Goal: Information Seeking & Learning: Learn about a topic

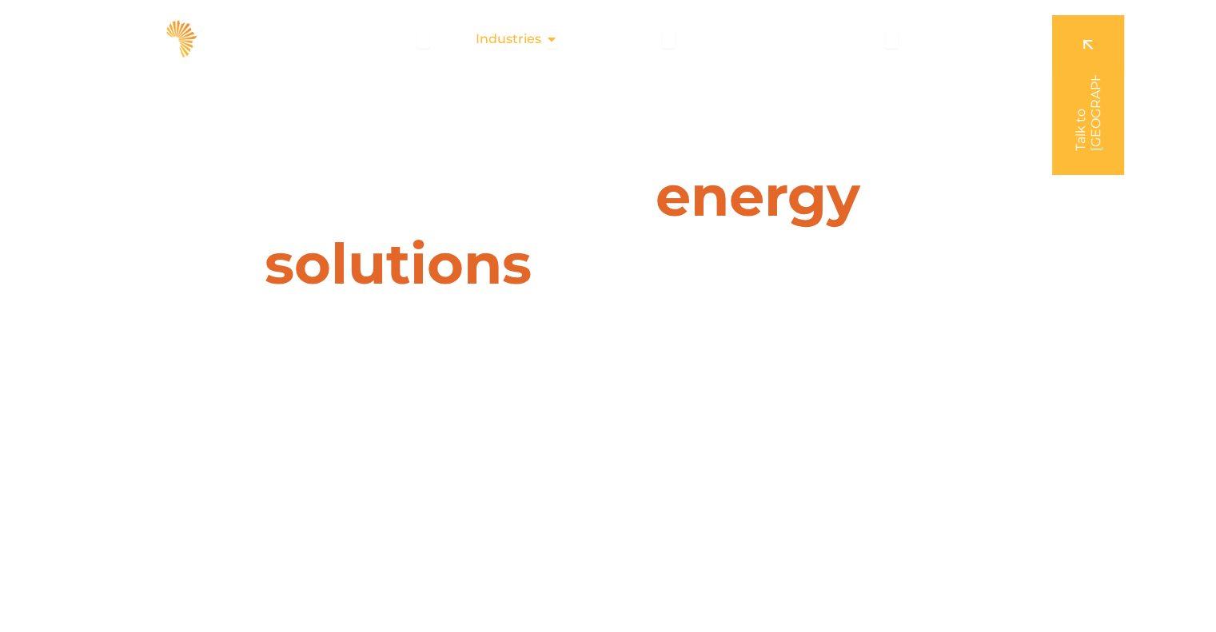
click at [549, 42] on icon "Menu" at bounding box center [551, 39] width 13 height 13
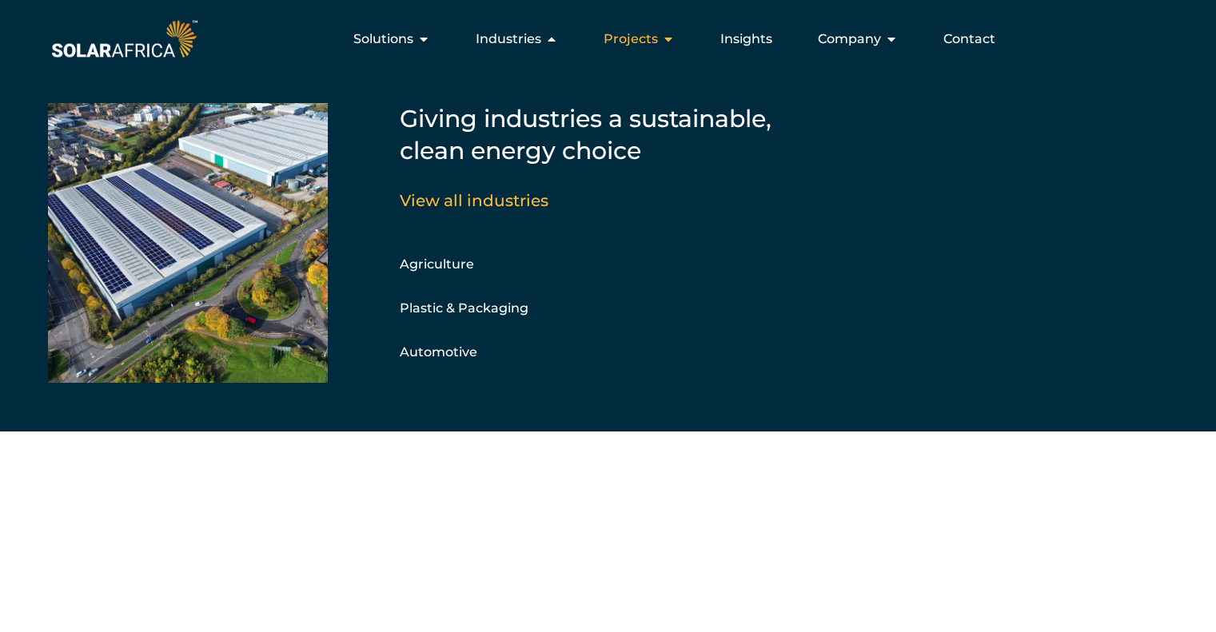
click at [640, 40] on span "Projects" at bounding box center [631, 39] width 54 height 19
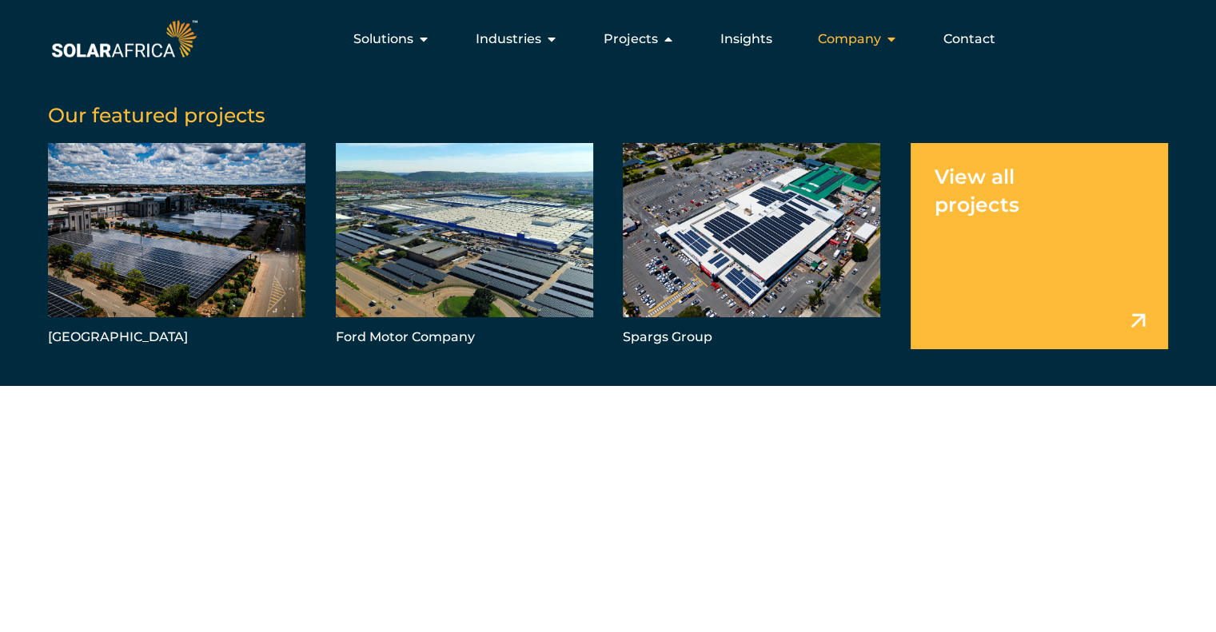
click at [850, 46] on span "Company" at bounding box center [849, 39] width 63 height 19
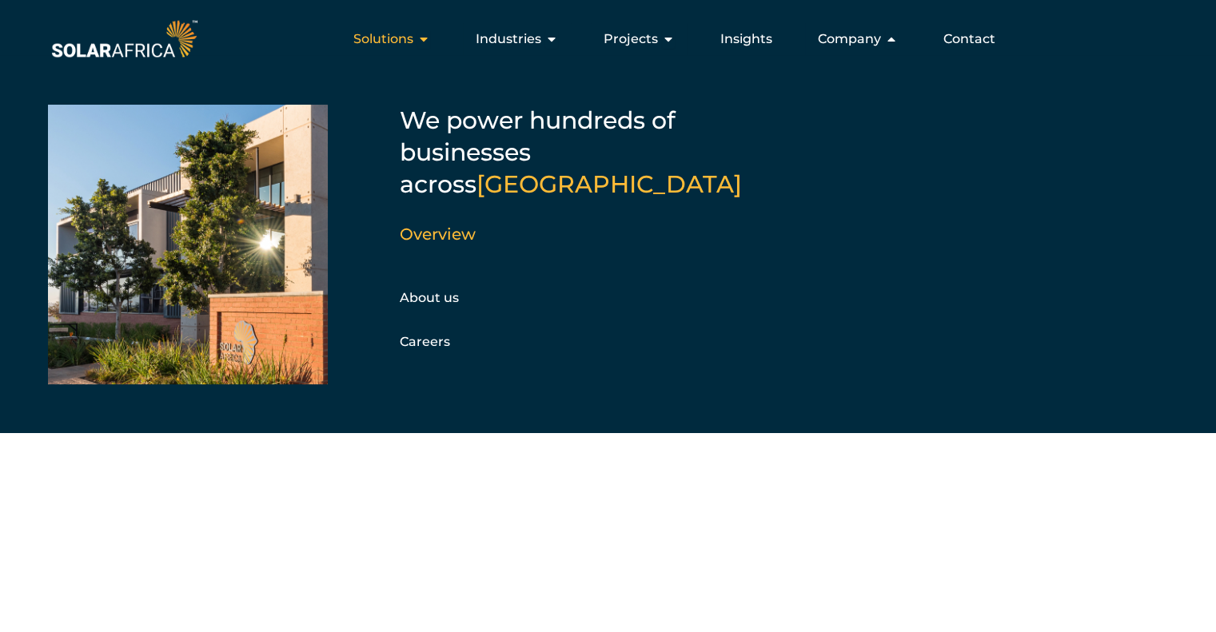
click at [413, 42] on span "Solutions" at bounding box center [383, 39] width 60 height 19
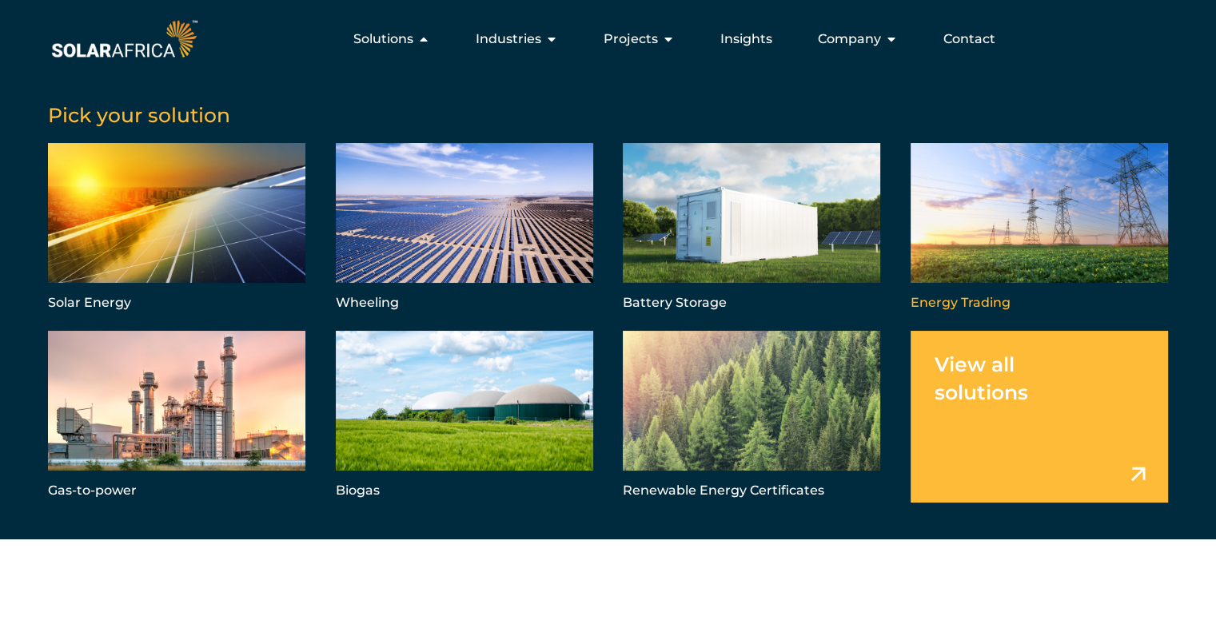
click at [963, 259] on link "Menu" at bounding box center [1039, 229] width 257 height 172
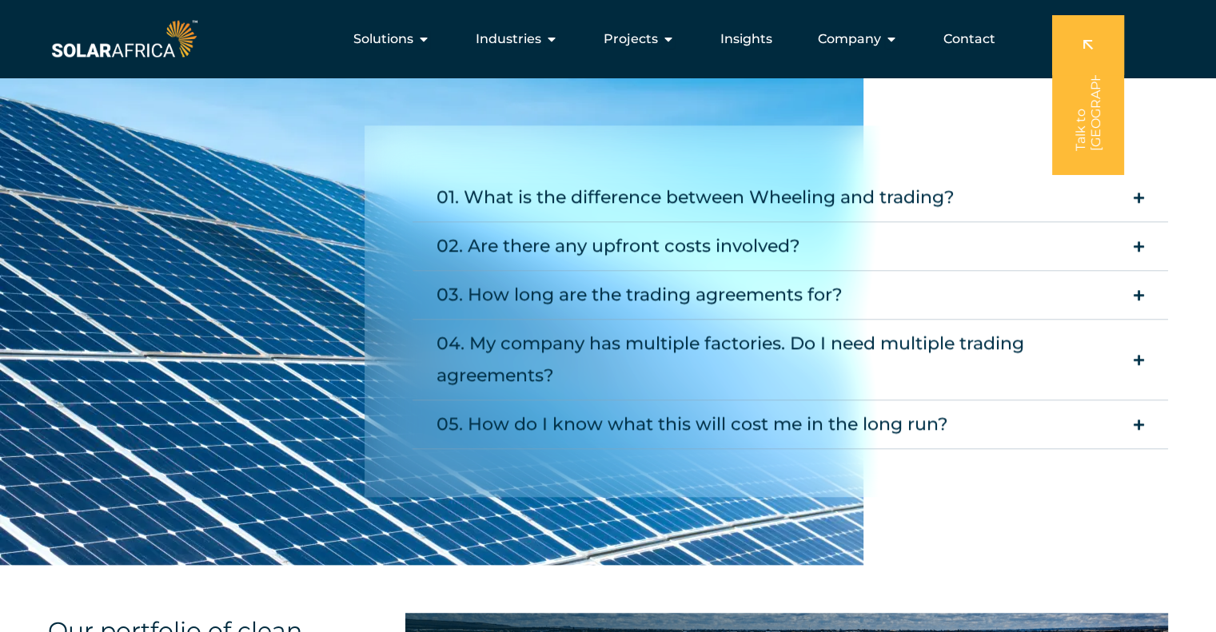
scroll to position [1566, 0]
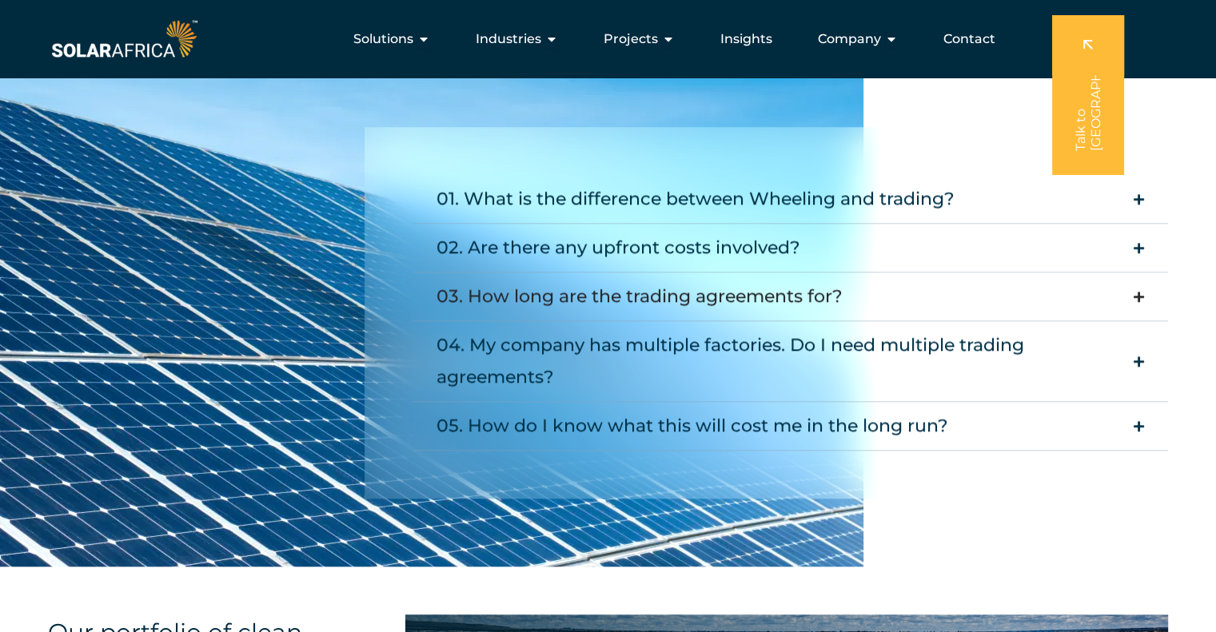
click at [793, 288] on div "03. How long are the trading agreements for?" at bounding box center [640, 297] width 406 height 32
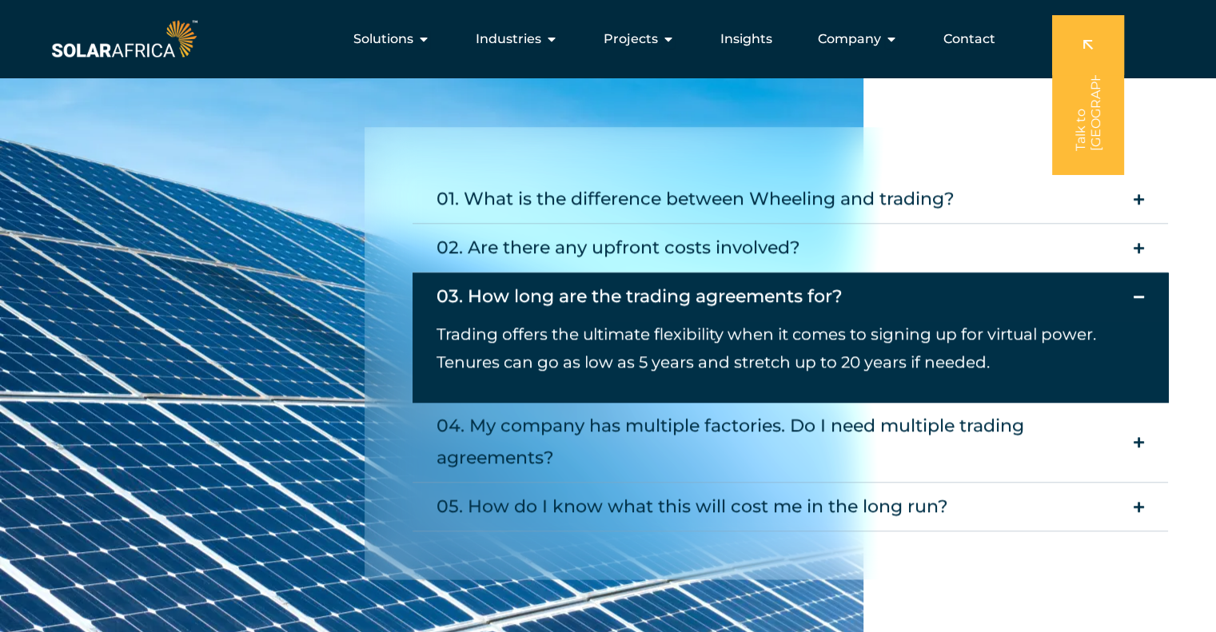
click at [796, 291] on div "03. How long are the trading agreements for?" at bounding box center [640, 297] width 406 height 32
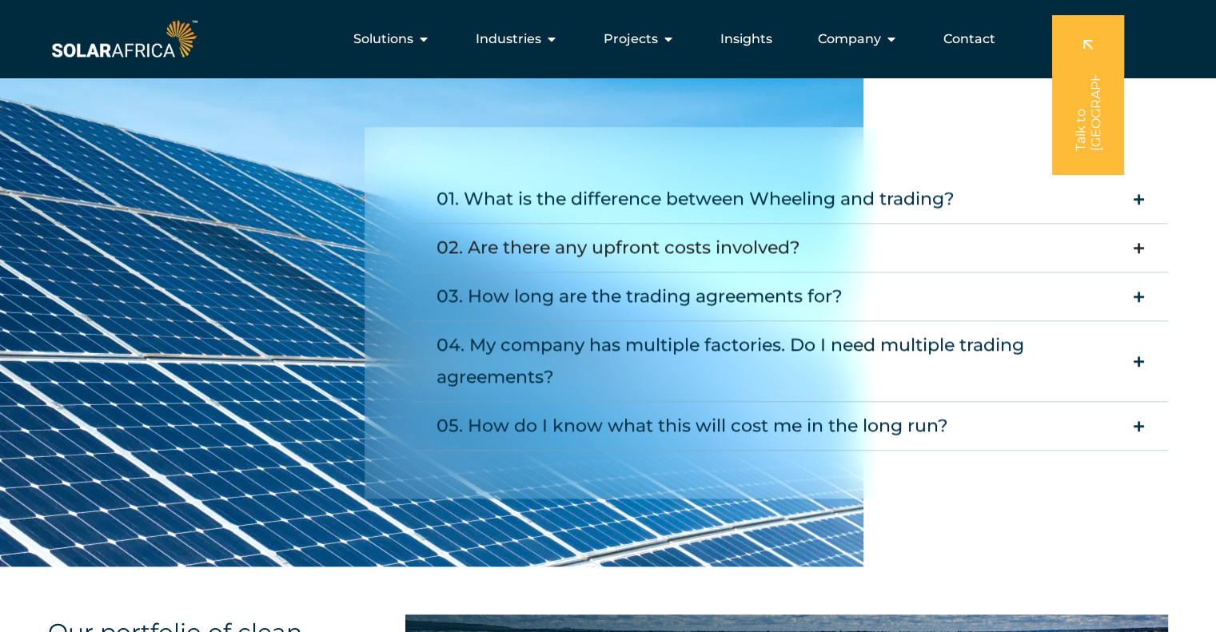
click at [800, 251] on div "02. Are there any upfront costs involved?" at bounding box center [619, 248] width 364 height 32
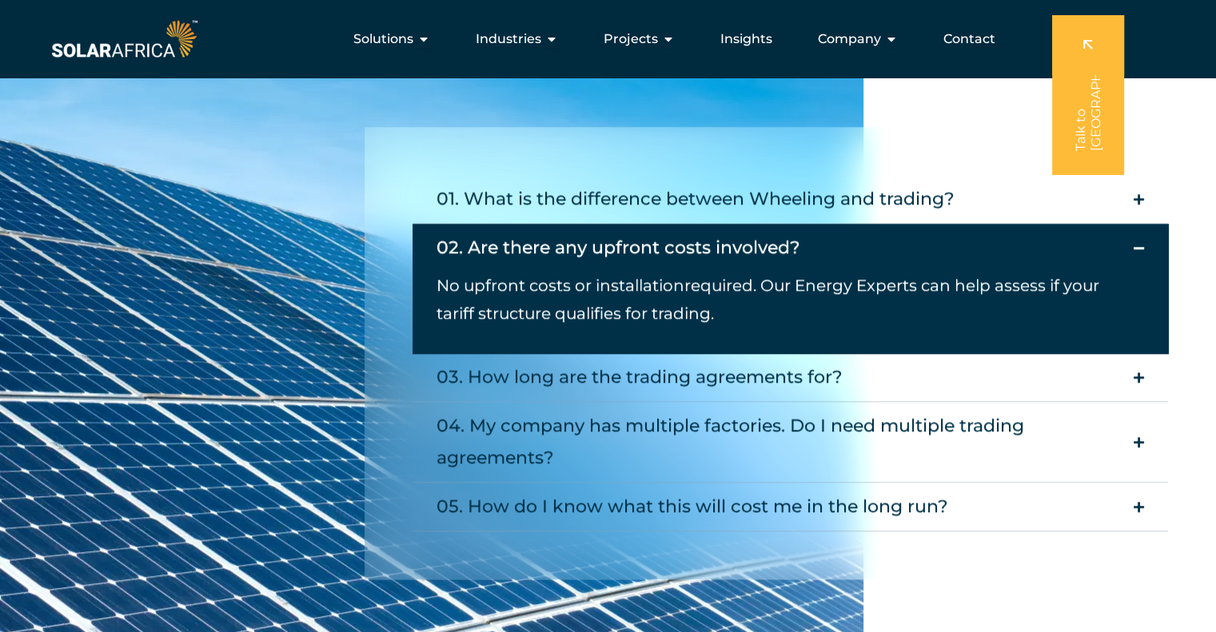
click at [800, 251] on div "02. Are there any upfront costs involved?" at bounding box center [619, 248] width 364 height 32
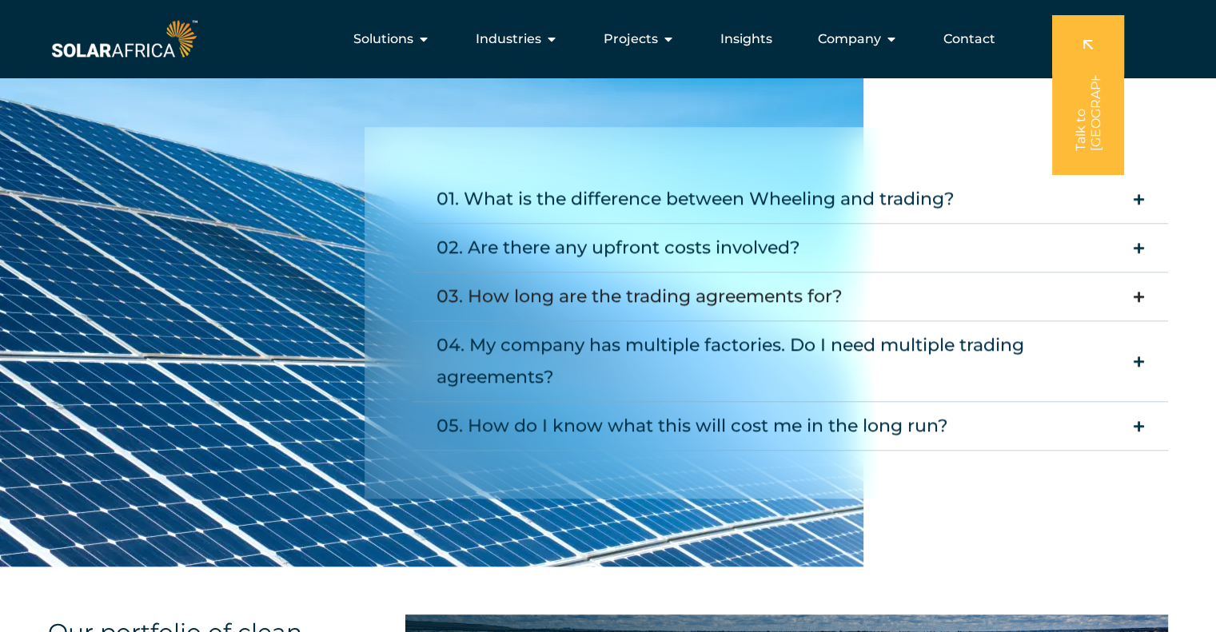
click at [775, 305] on div "03. How long are the trading agreements for?" at bounding box center [640, 297] width 406 height 32
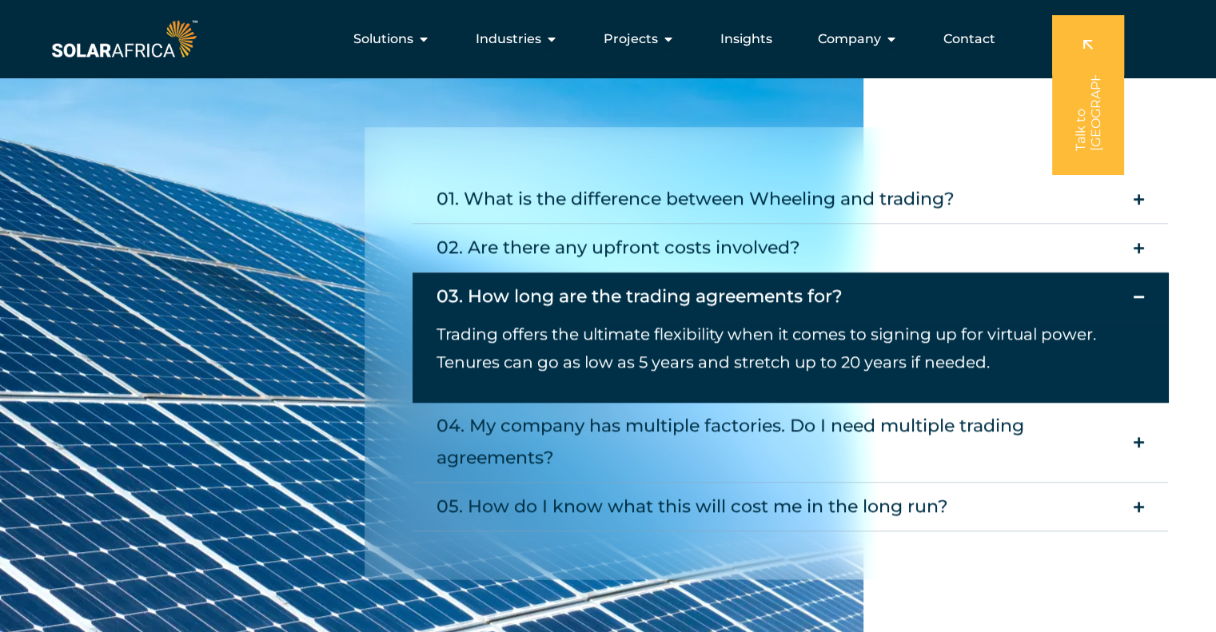
click at [776, 301] on div "03. How long are the trading agreements for?" at bounding box center [640, 297] width 406 height 32
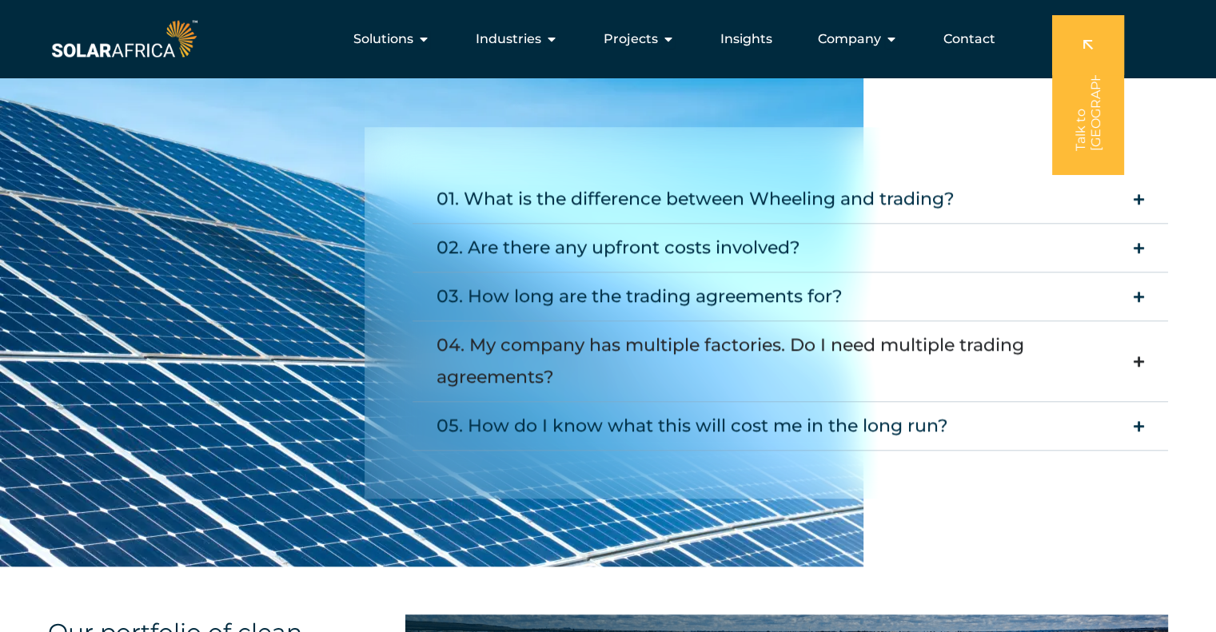
click at [773, 348] on div "04. My company has multiple factories. Do I need multiple trading agreements?" at bounding box center [781, 361] width 689 height 64
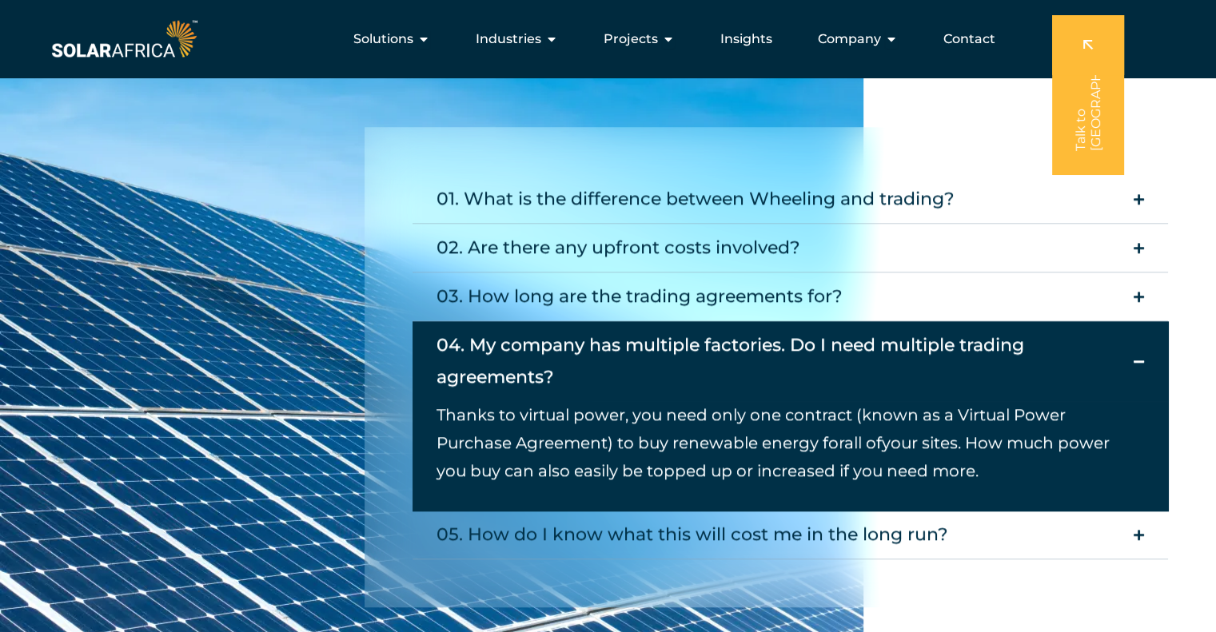
click at [773, 348] on div "04. My company has multiple factories. Do I need multiple trading agreements?" at bounding box center [781, 361] width 689 height 64
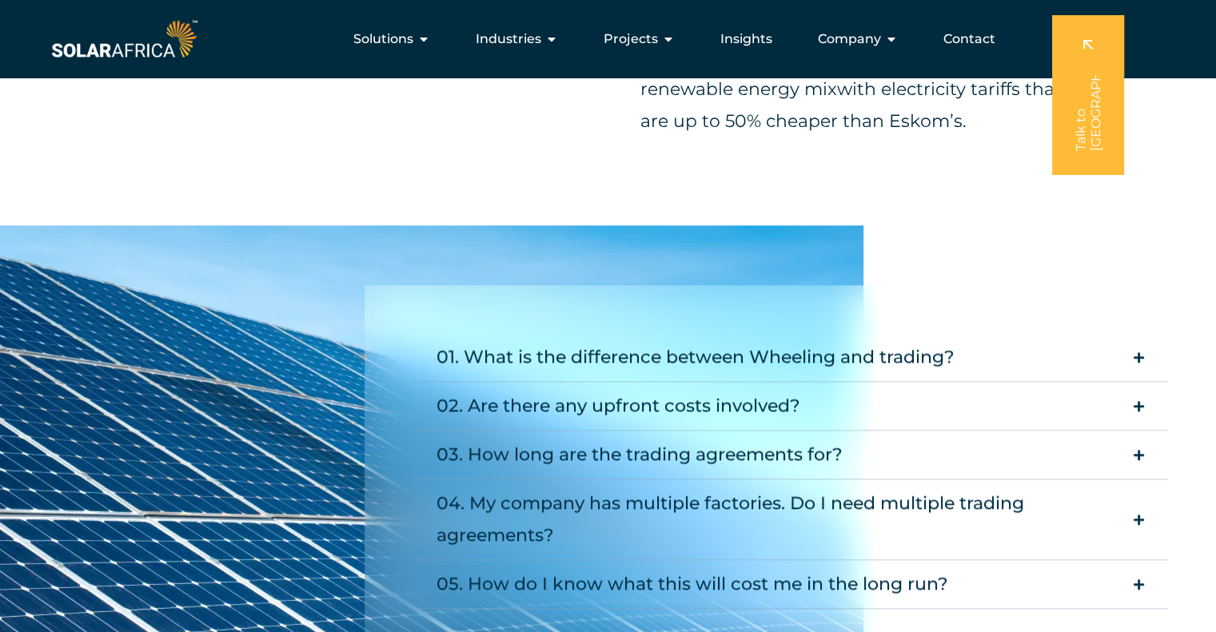
scroll to position [1327, 0]
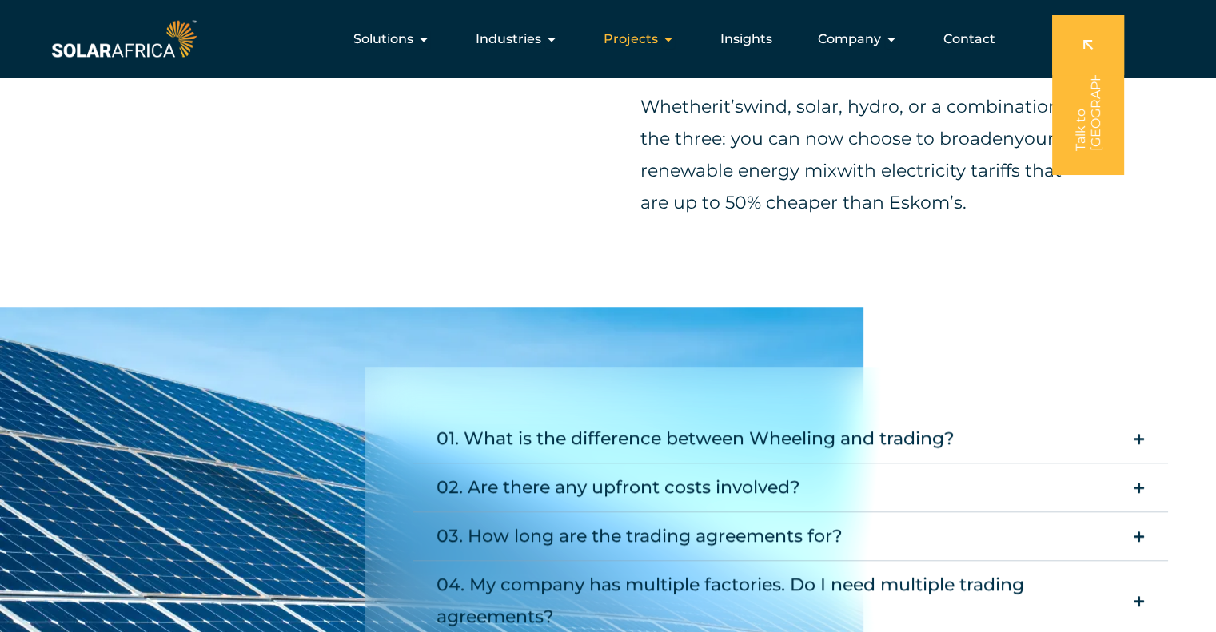
click at [639, 40] on span "Projects" at bounding box center [631, 39] width 54 height 19
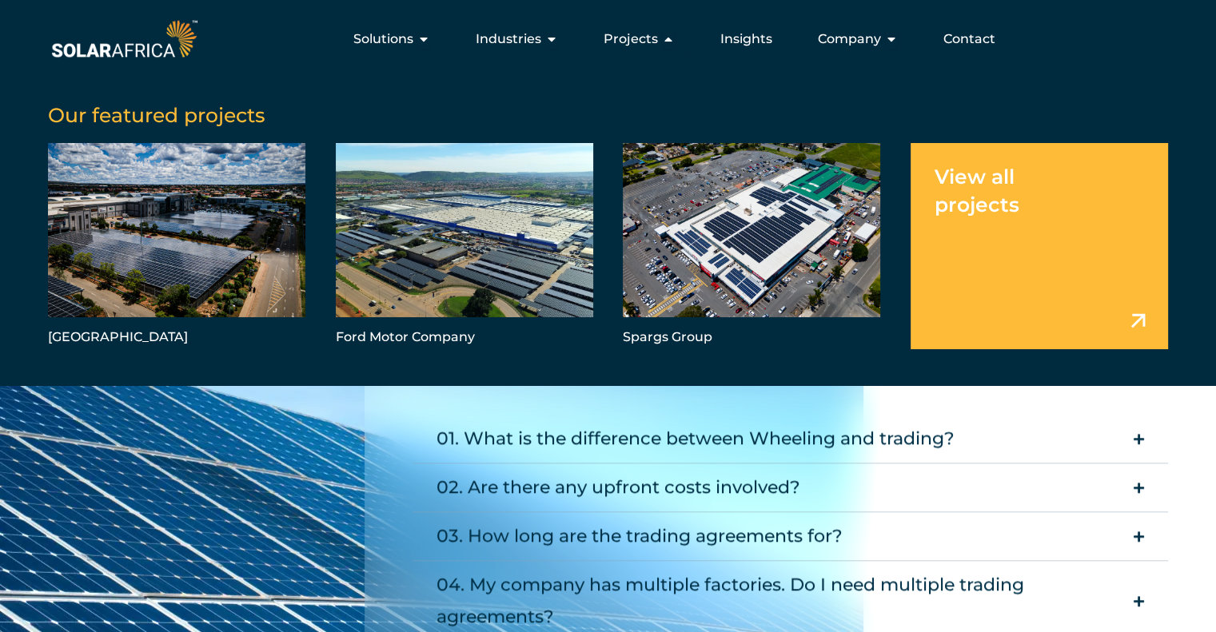
click at [1033, 205] on link "Menu" at bounding box center [1039, 246] width 257 height 206
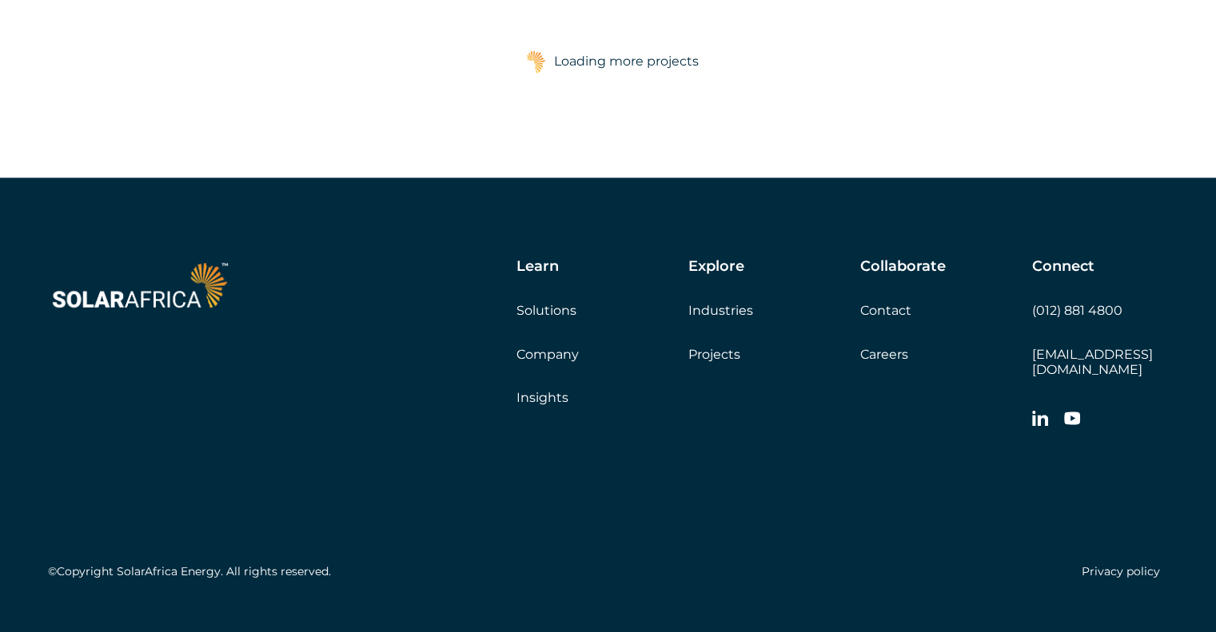
scroll to position [2818, 0]
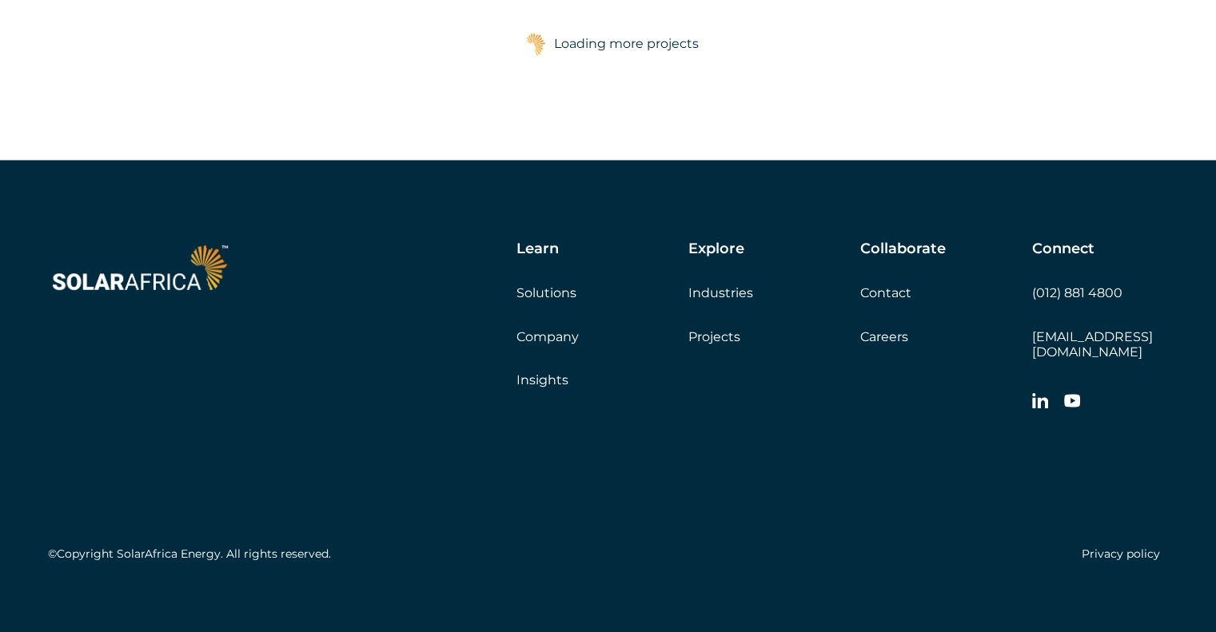
click at [636, 47] on div "Loading more projects" at bounding box center [626, 44] width 145 height 32
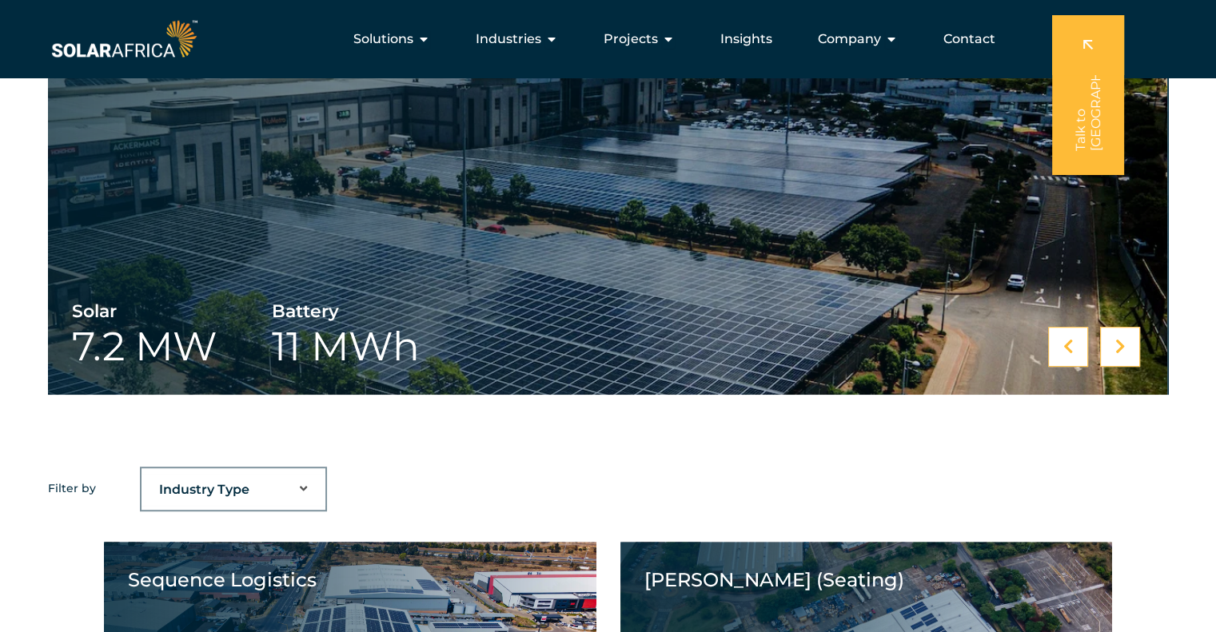
scroll to position [342, 0]
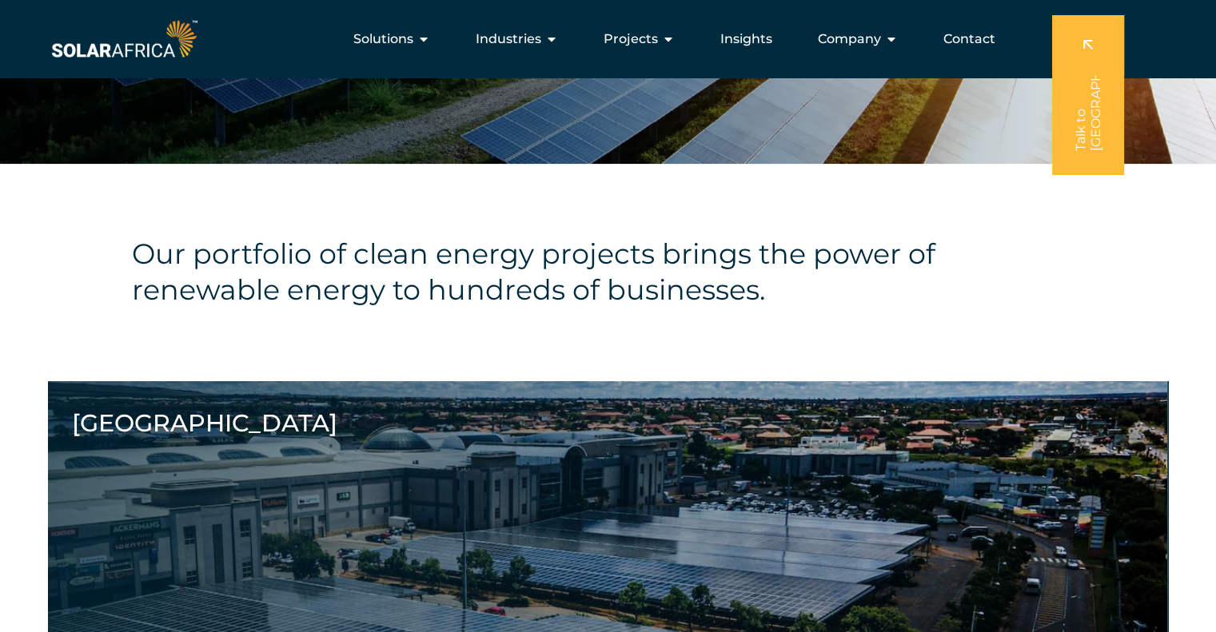
drag, startPoint x: 735, startPoint y: 452, endPoint x: 723, endPoint y: 231, distance: 221.0
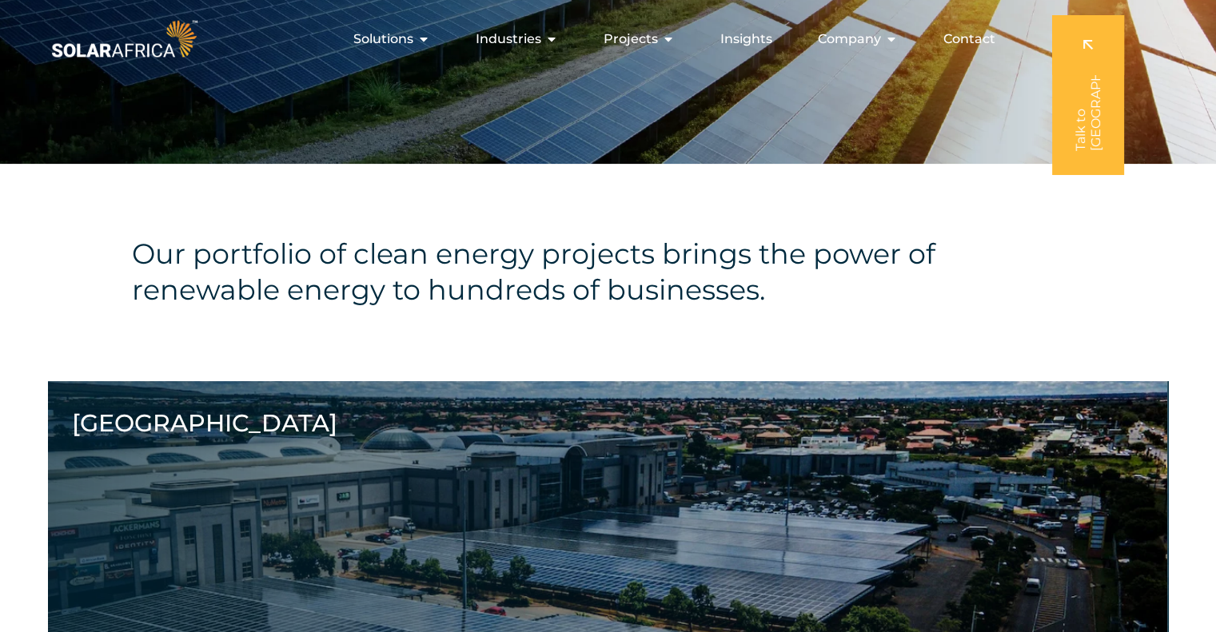
scroll to position [0, 0]
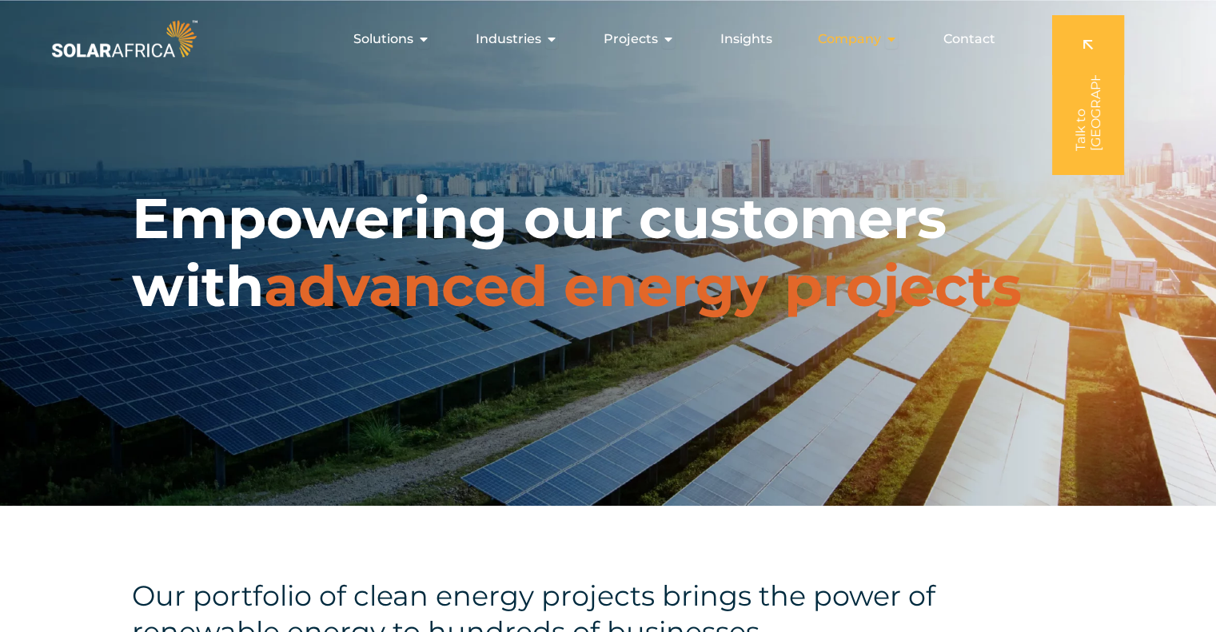
click at [880, 41] on span "Company" at bounding box center [849, 39] width 63 height 19
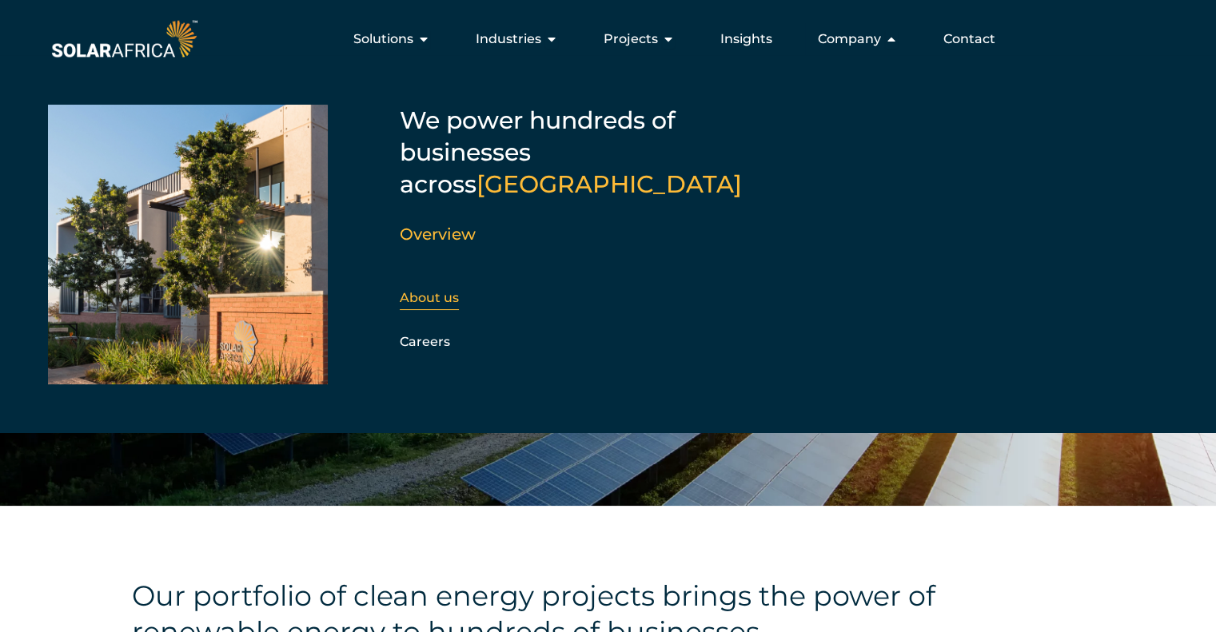
click at [441, 290] on link "About us" at bounding box center [429, 297] width 59 height 15
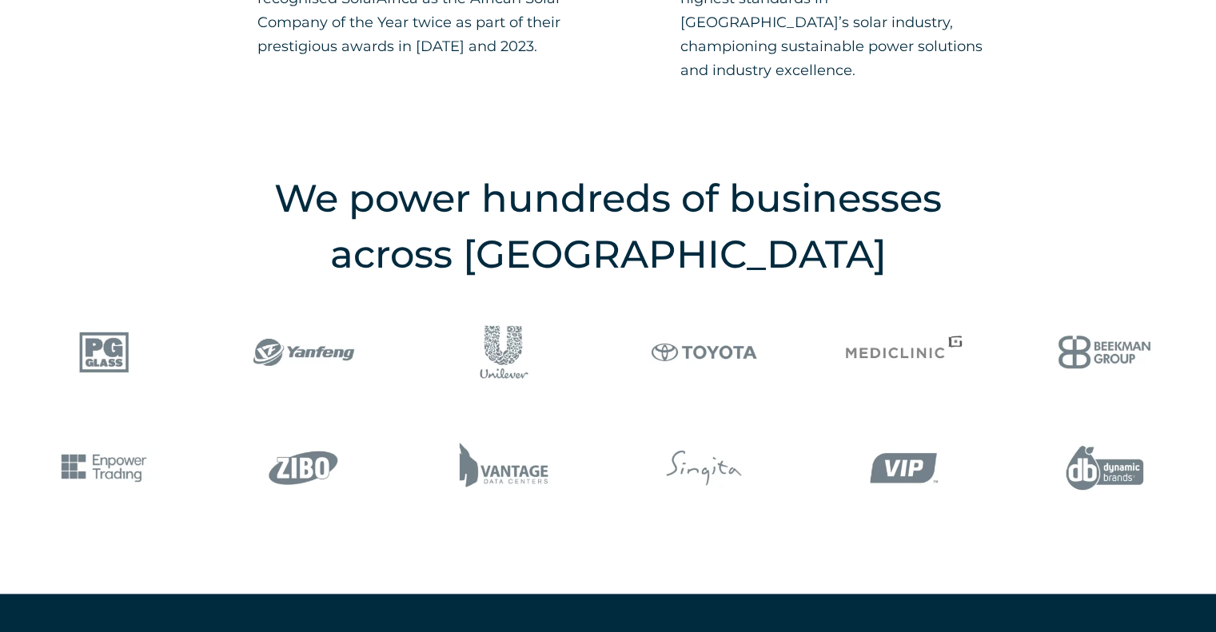
scroll to position [1919, 0]
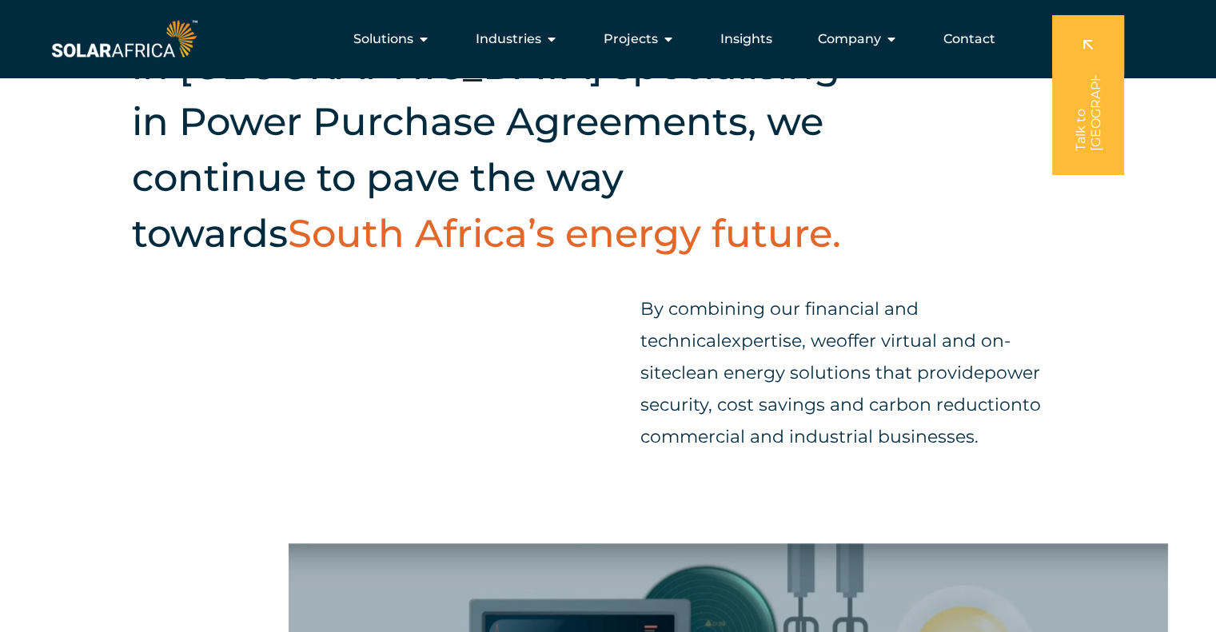
drag, startPoint x: 641, startPoint y: 216, endPoint x: 630, endPoint y: 66, distance: 149.9
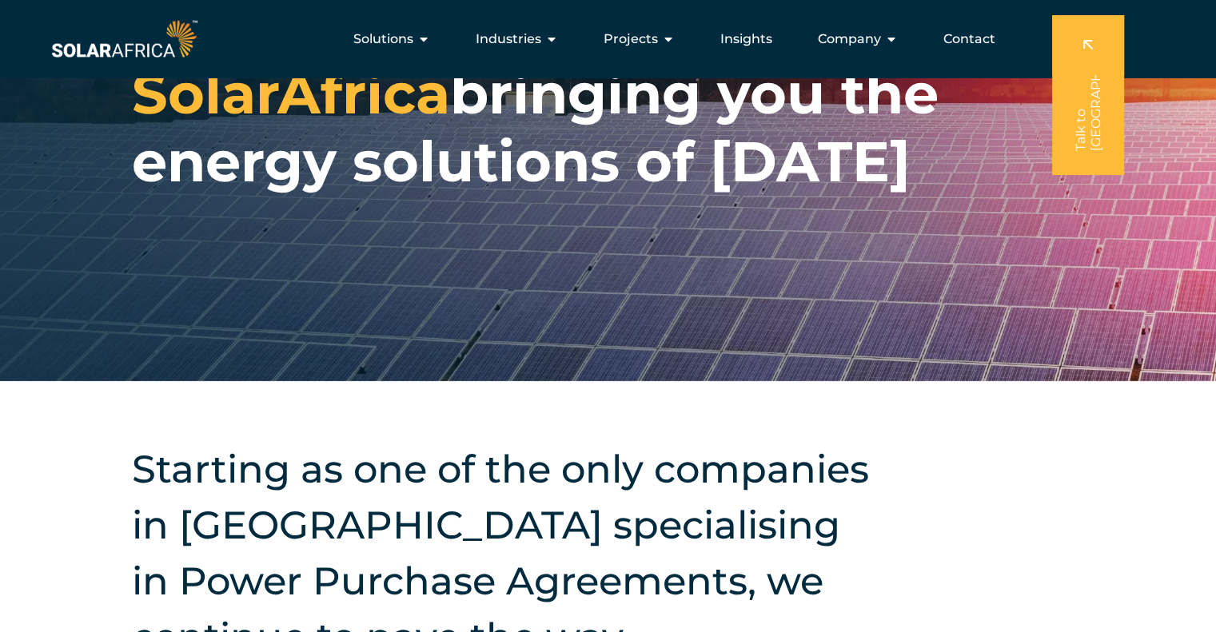
scroll to position [0, 0]
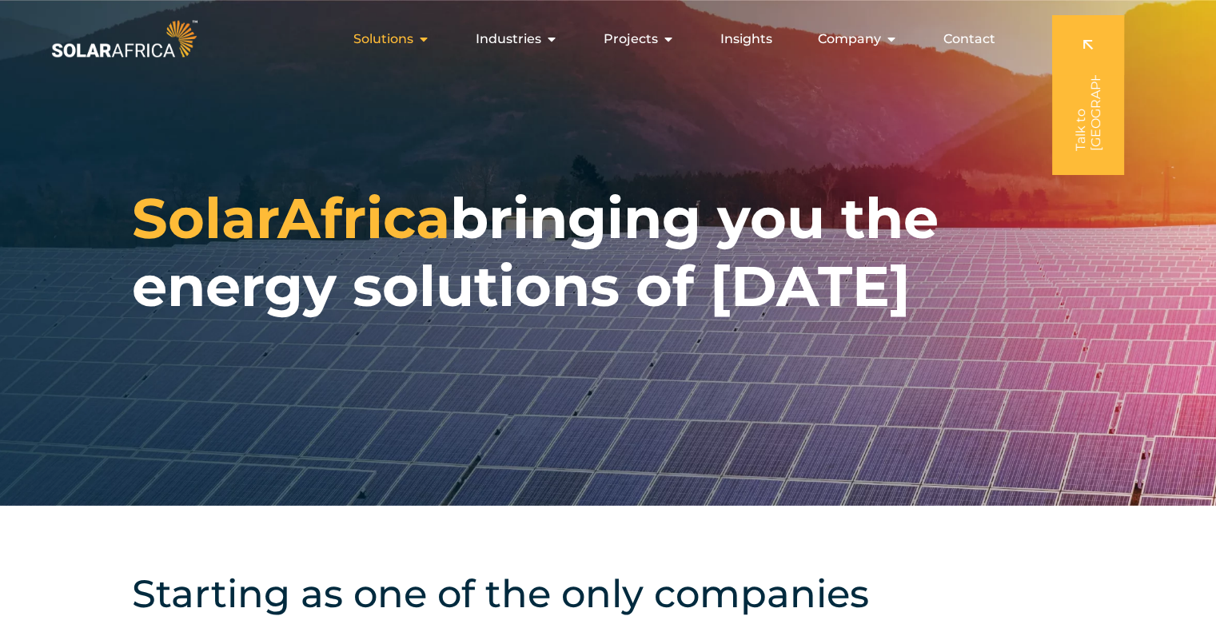
click at [421, 41] on icon "Menu" at bounding box center [423, 39] width 13 height 13
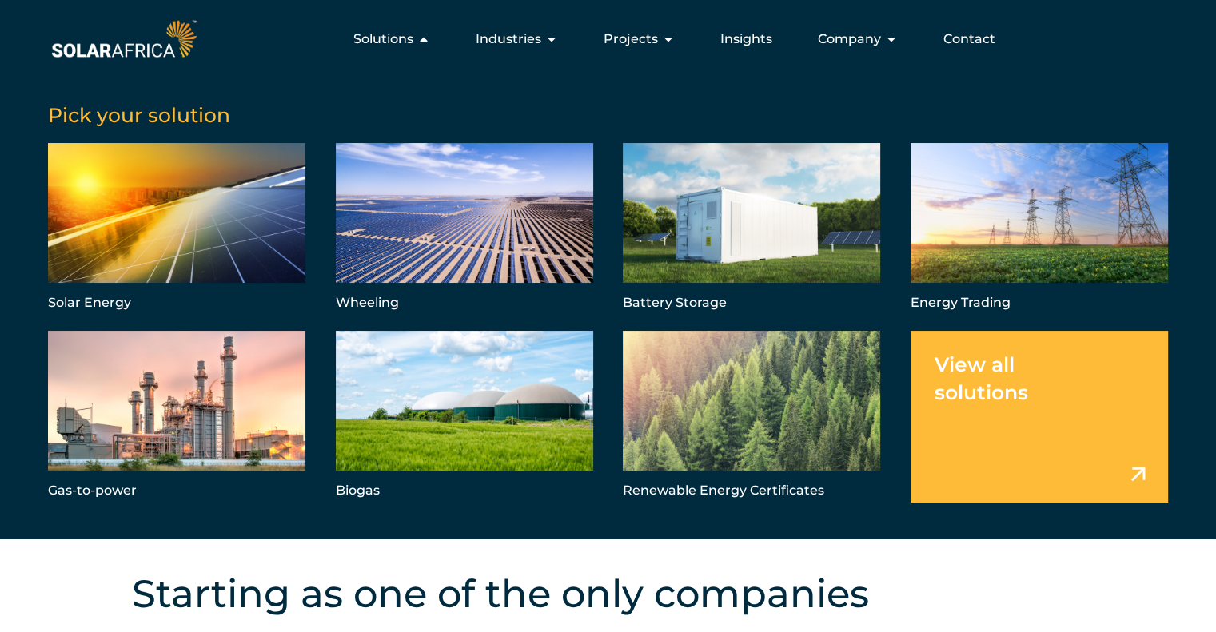
click at [1046, 413] on link "Menu" at bounding box center [1039, 417] width 257 height 172
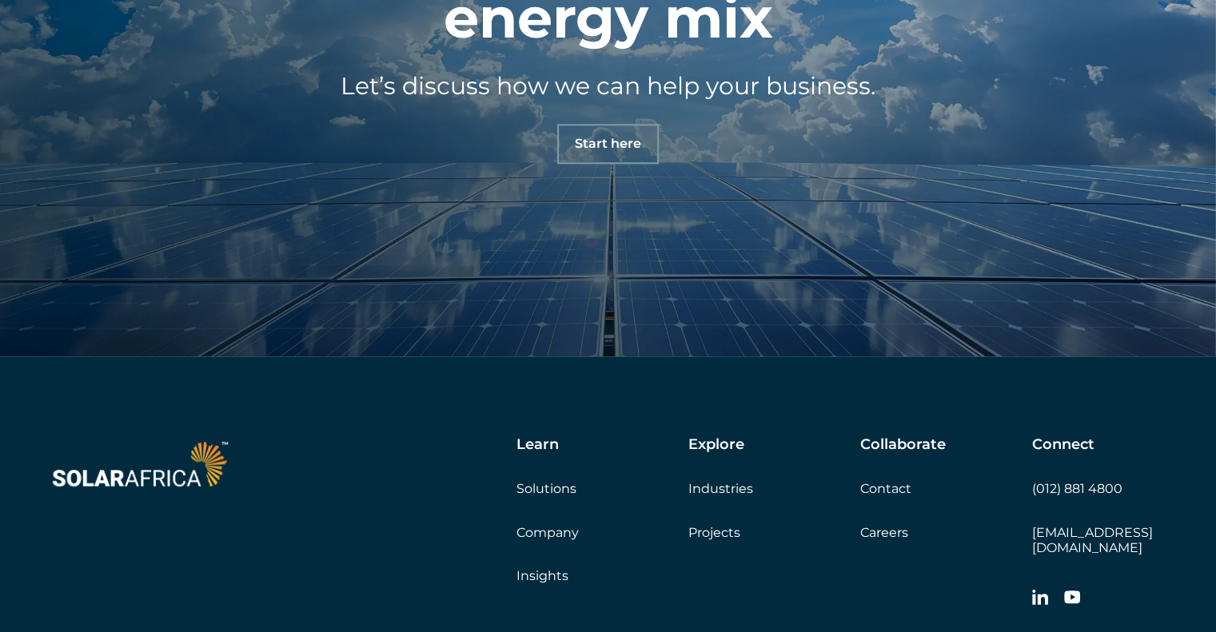
scroll to position [1359, 0]
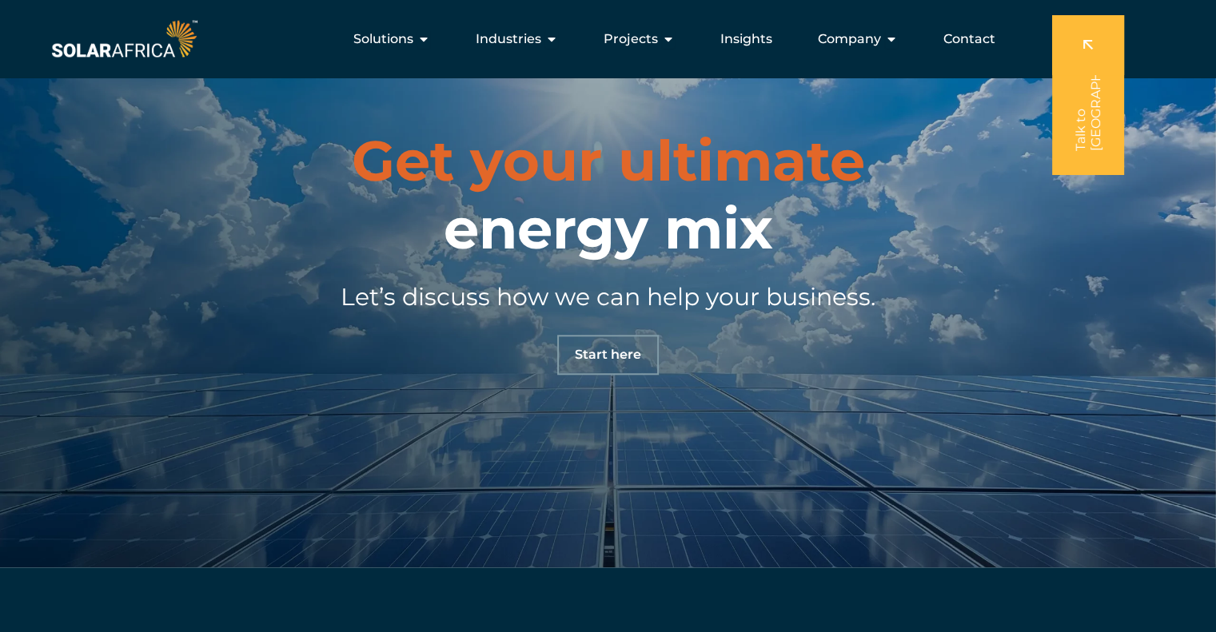
click at [620, 357] on span "Start here" at bounding box center [608, 355] width 66 height 13
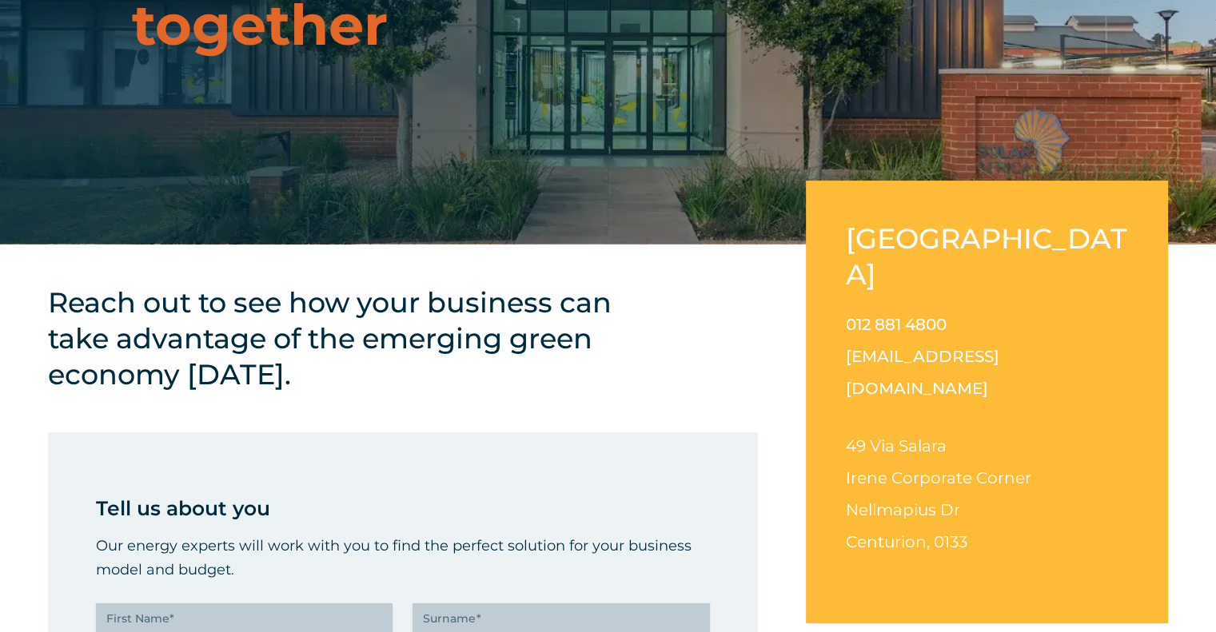
scroll to position [320, 0]
